Goal: Task Accomplishment & Management: Use online tool/utility

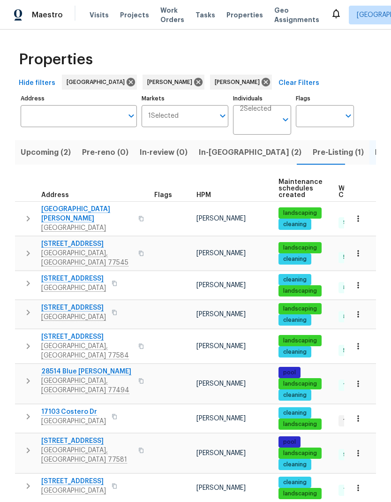
click at [205, 154] on span "In-[GEOGRAPHIC_DATA] (2)" at bounding box center [250, 152] width 103 height 13
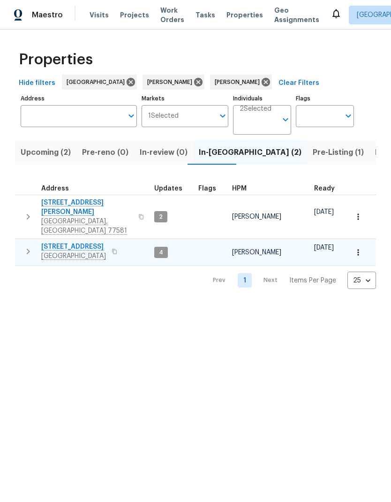
click at [54, 239] on td "[STREET_ADDRESS][PERSON_NAME]" at bounding box center [83, 251] width 136 height 24
click at [61, 242] on span "[STREET_ADDRESS]" at bounding box center [73, 246] width 65 height 9
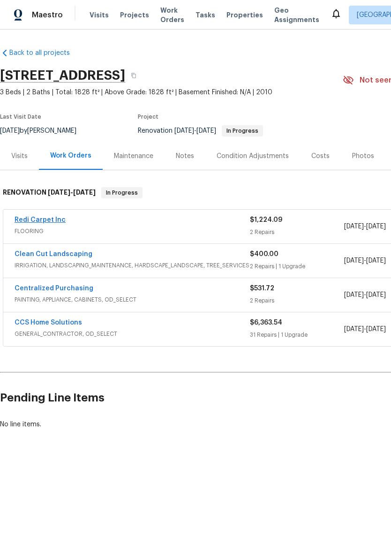
click at [21, 217] on link "Redi Carpet Inc" at bounding box center [40, 220] width 51 height 7
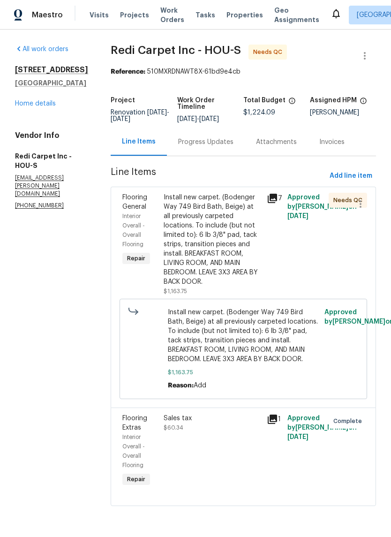
click at [243, 257] on div "Install new carpet. (Bodenger Way 749 Bird Bath, Beige) at all previously carpe…" at bounding box center [213, 240] width 98 height 94
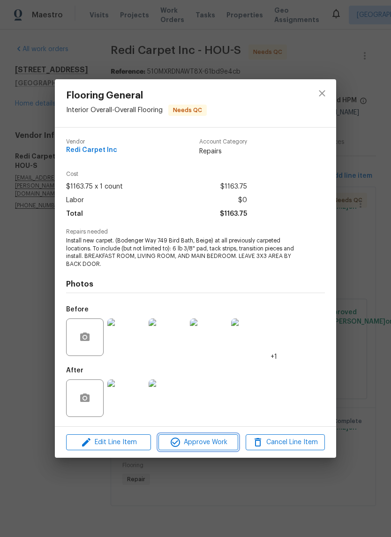
click at [217, 444] on span "Approve Work" at bounding box center [198, 443] width 74 height 12
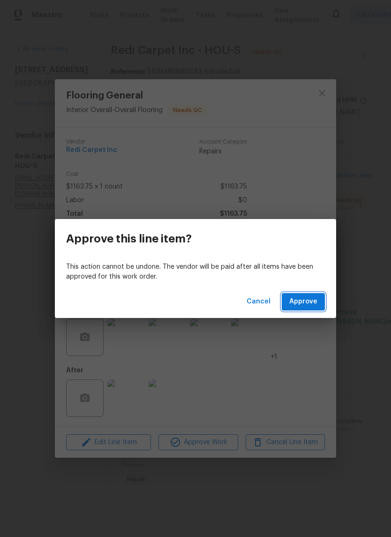
click at [317, 300] on span "Approve" at bounding box center [303, 302] width 28 height 12
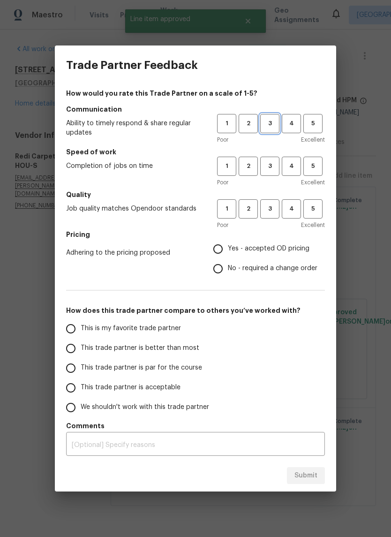
click at [270, 126] on span "3" at bounding box center [269, 123] width 17 height 11
click at [272, 162] on span "3" at bounding box center [269, 166] width 17 height 11
click at [276, 204] on span "3" at bounding box center [269, 209] width 17 height 11
click at [277, 246] on span "Yes - accepted OD pricing" at bounding box center [269, 249] width 82 height 10
click at [228, 246] on input "Yes - accepted OD pricing" at bounding box center [218, 249] width 20 height 20
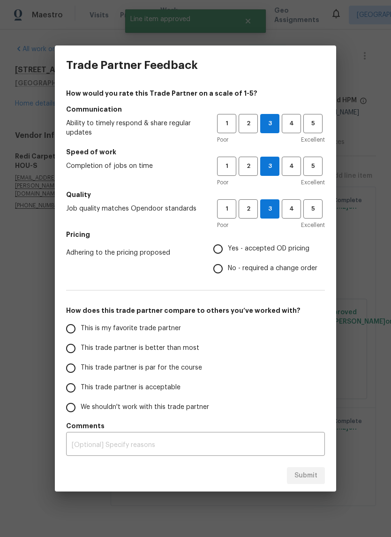
radio input "true"
click at [65, 323] on input "This is my favorite trade partner" at bounding box center [71, 329] width 20 height 20
click at [315, 478] on span "Submit" at bounding box center [306, 476] width 23 height 12
radio input "true"
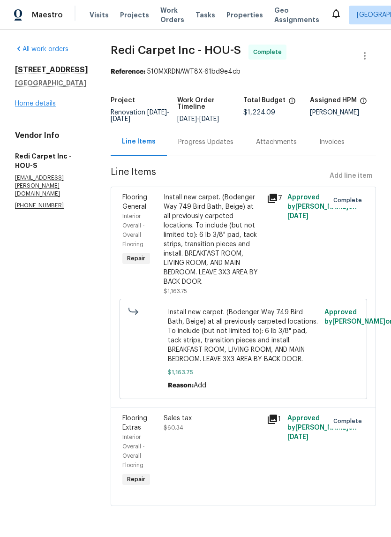
click at [23, 105] on link "Home details" at bounding box center [35, 103] width 41 height 7
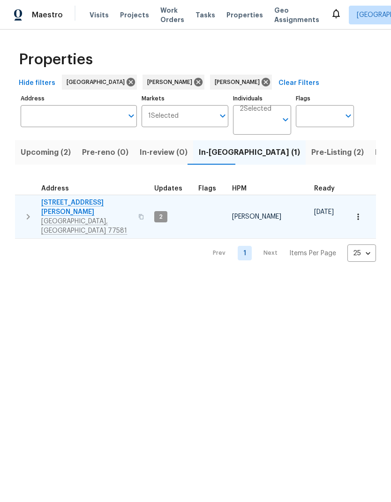
click at [362, 212] on icon "button" at bounding box center [358, 216] width 9 height 9
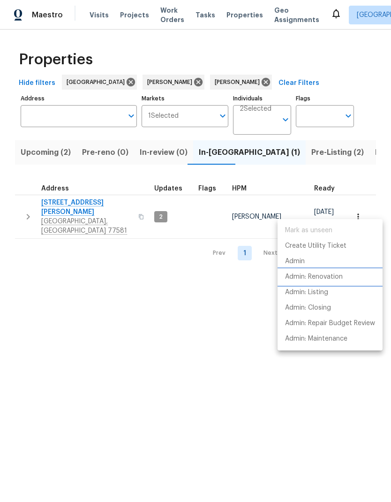
click at [346, 275] on li "Admin: Renovation" at bounding box center [330, 276] width 105 height 15
